Goal: Transaction & Acquisition: Subscribe to service/newsletter

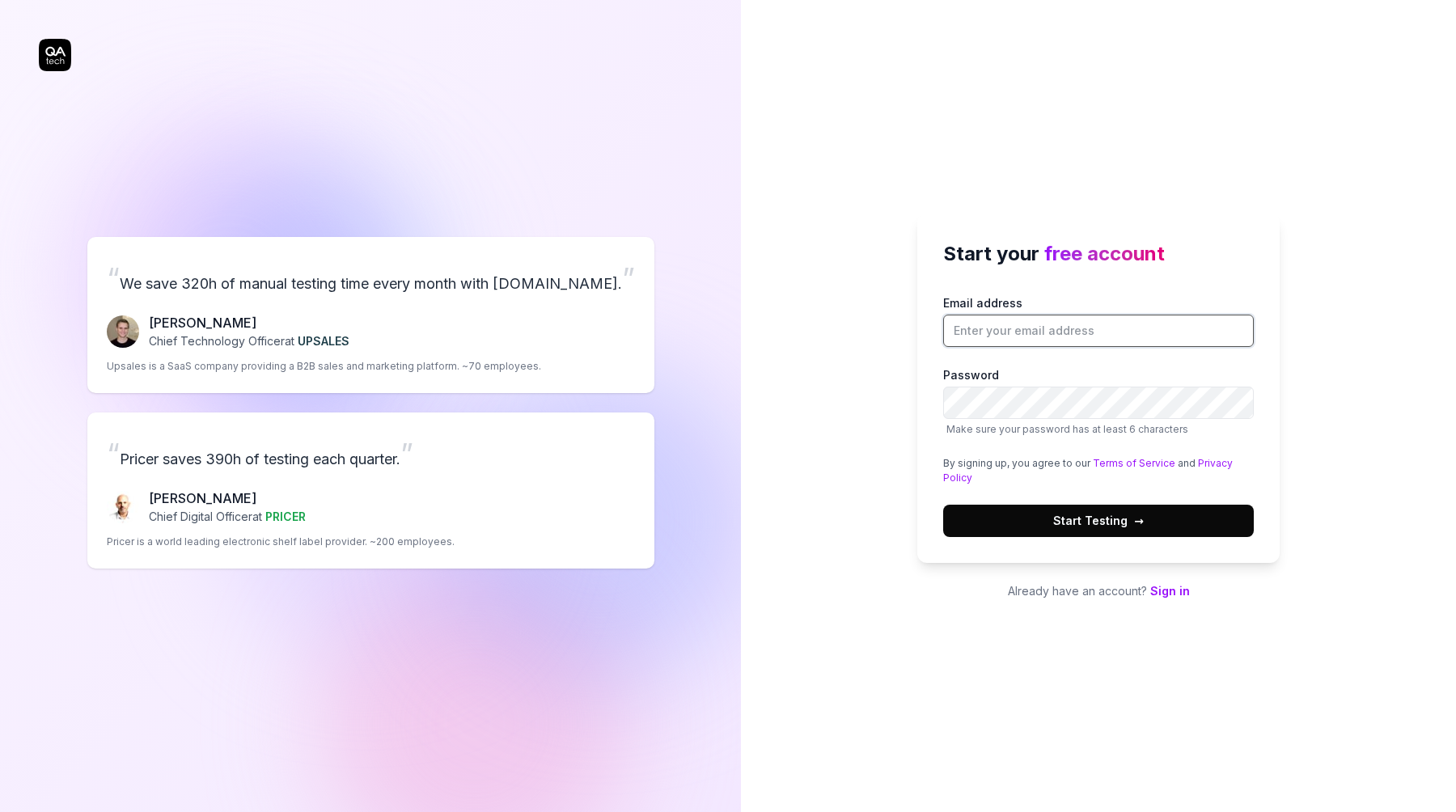
click at [1023, 345] on input "Email address" at bounding box center [1099, 331] width 310 height 32
type input "[EMAIL_ADDRESS][DOMAIN_NAME]"
click at [925, 473] on div "Start your free account Email address [EMAIL_ADDRESS][DOMAIN_NAME] Password Mak…" at bounding box center [1099, 388] width 363 height 350
click at [1094, 529] on button "Start Testing →" at bounding box center [1099, 521] width 310 height 32
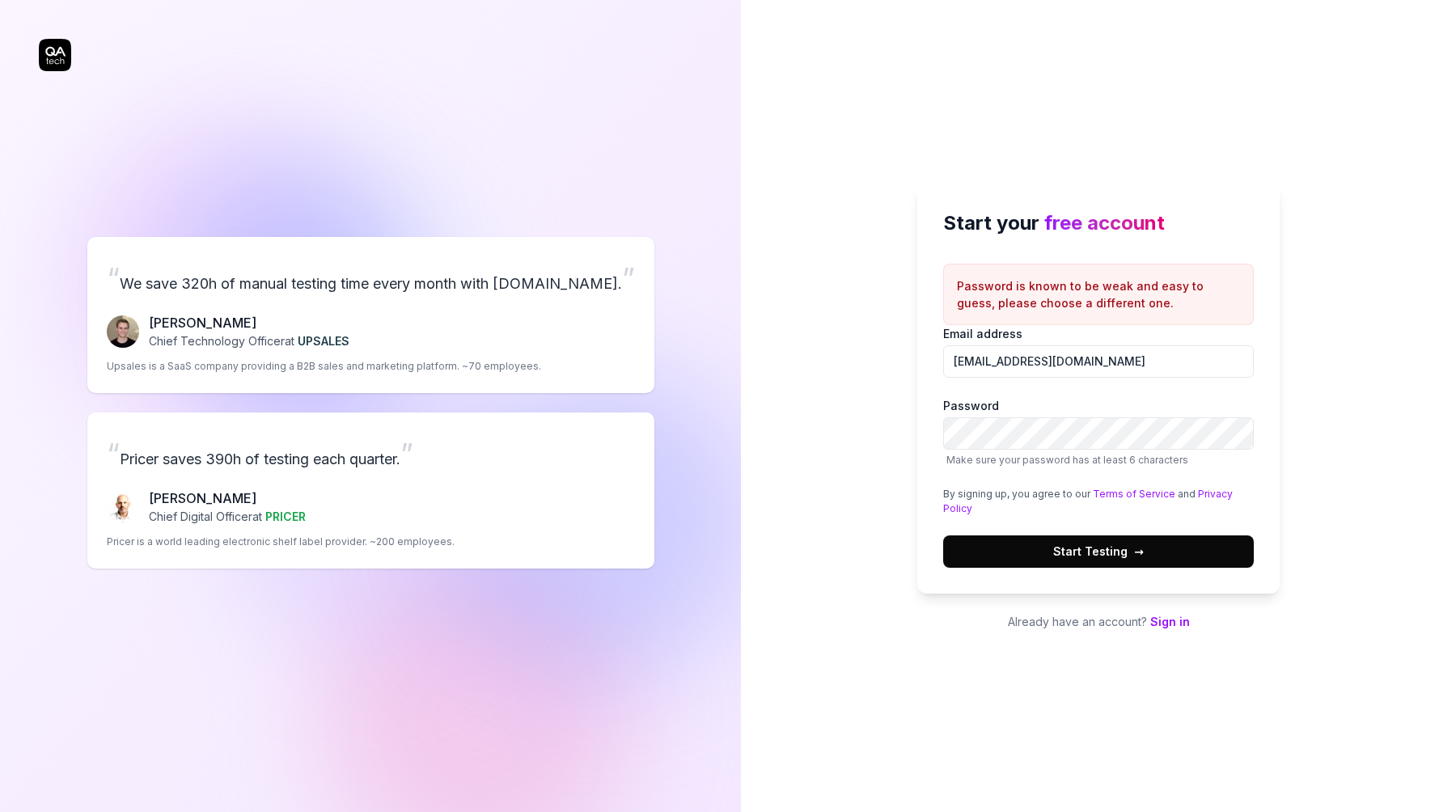
click at [1103, 551] on span "Start Testing →" at bounding box center [1099, 551] width 90 height 17
